Goal: Task Accomplishment & Management: Manage account settings

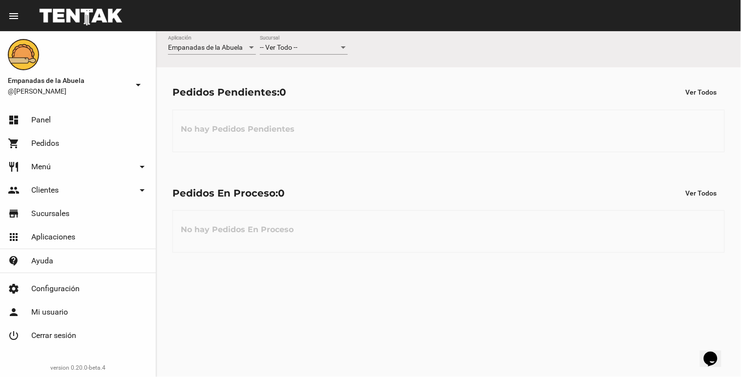
click at [344, 47] on div at bounding box center [343, 47] width 5 height 2
click at [326, 85] on span "Lomas de Zamora" at bounding box center [304, 89] width 88 height 21
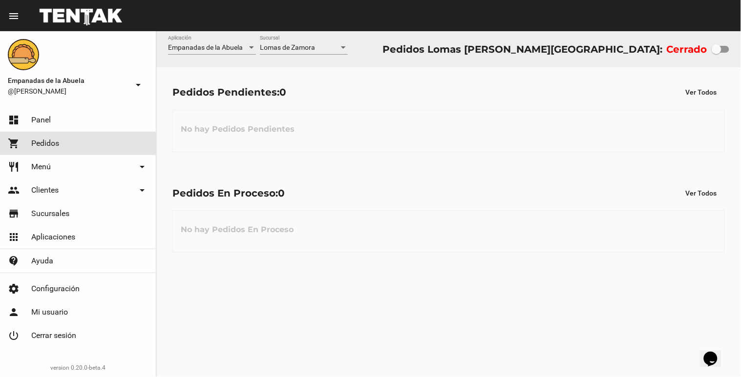
click at [69, 148] on link "shopping_cart Pedidos" at bounding box center [78, 143] width 156 height 23
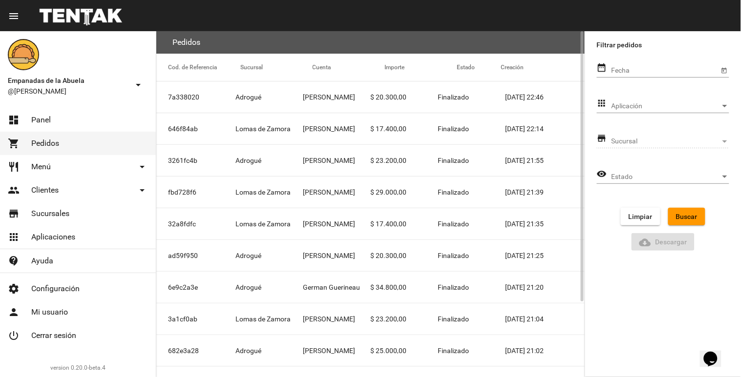
scroll to position [96, 0]
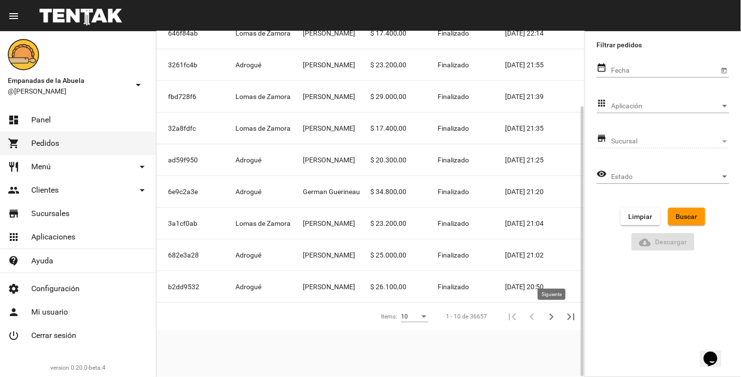
click at [550, 314] on icon "Siguiente" at bounding box center [551, 318] width 14 height 14
click at [549, 316] on icon "Siguiente" at bounding box center [551, 318] width 14 height 14
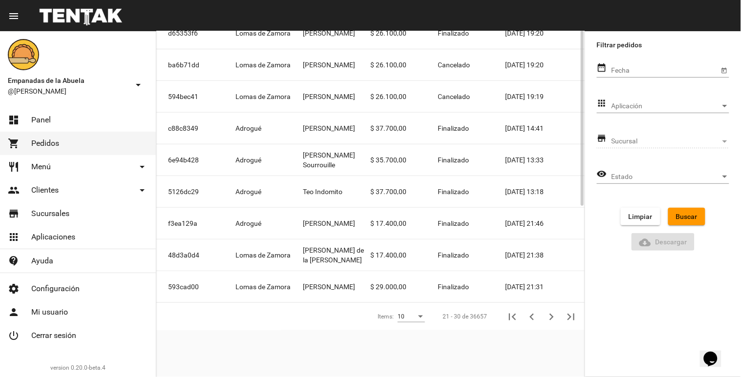
scroll to position [0, 0]
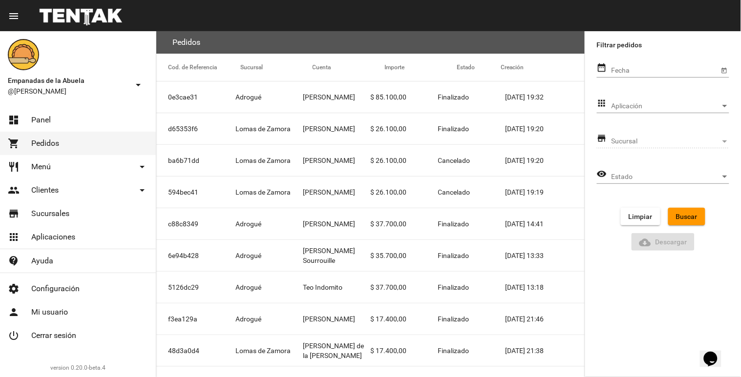
drag, startPoint x: 91, startPoint y: 116, endPoint x: 98, endPoint y: 116, distance: 7.3
click at [91, 116] on link "dashboard Panel" at bounding box center [78, 119] width 156 height 23
